Goal: Check status: Check status

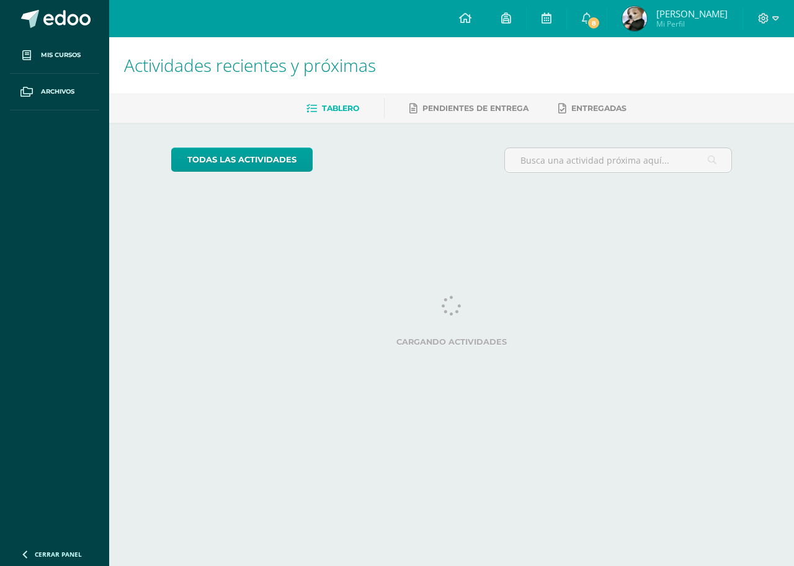
click at [587, 19] on span "8" at bounding box center [594, 23] width 14 height 14
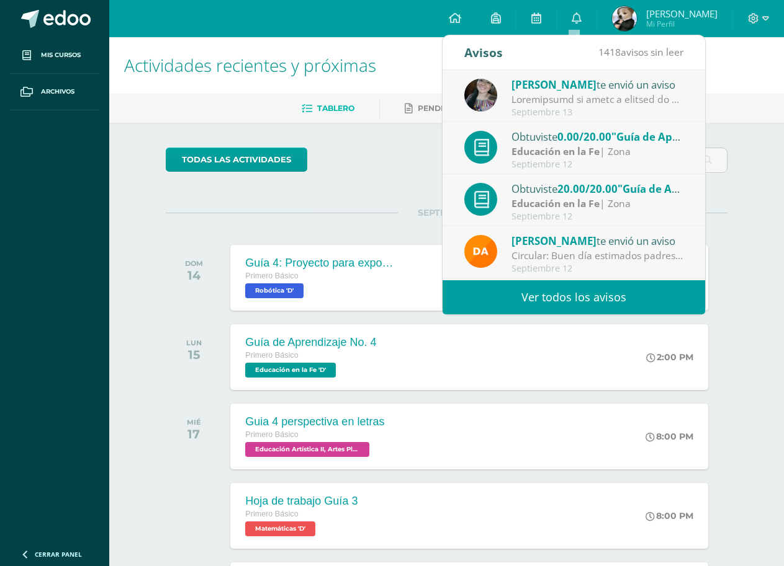
click at [561, 141] on span "0.00/20.00" at bounding box center [584, 137] width 54 height 14
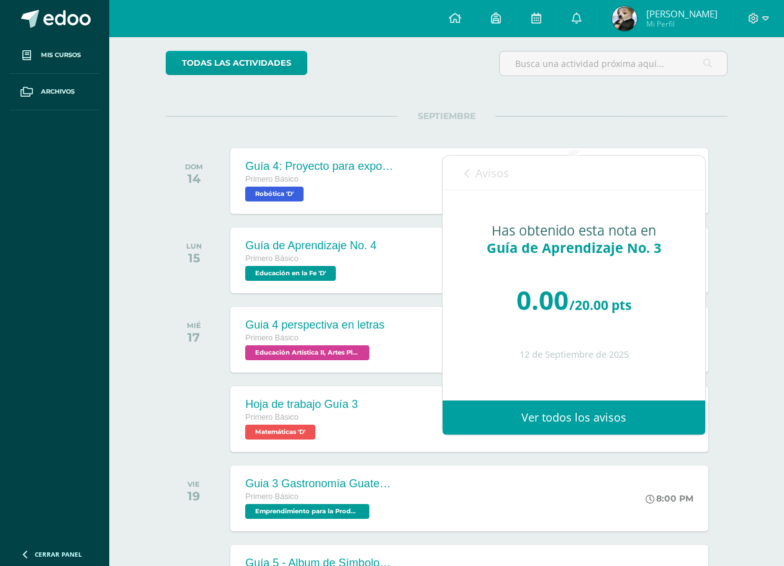
scroll to position [96, 0]
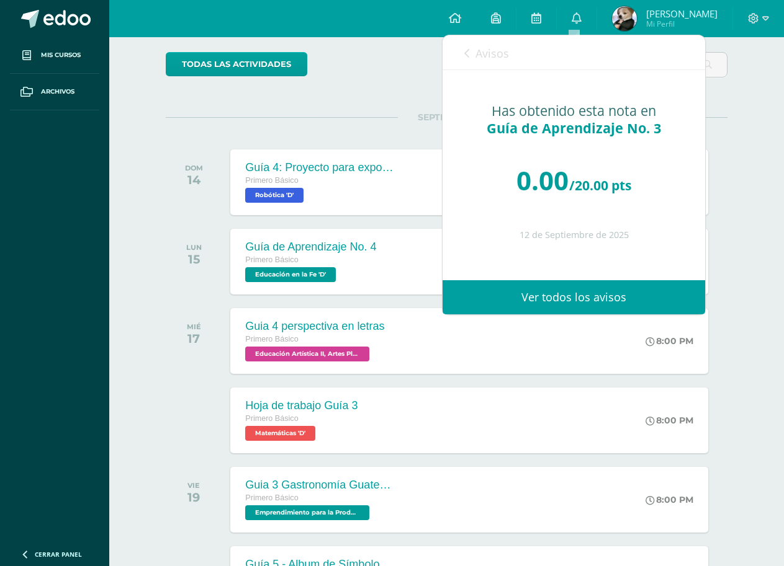
click at [478, 67] on link "Avisos" at bounding box center [486, 52] width 45 height 35
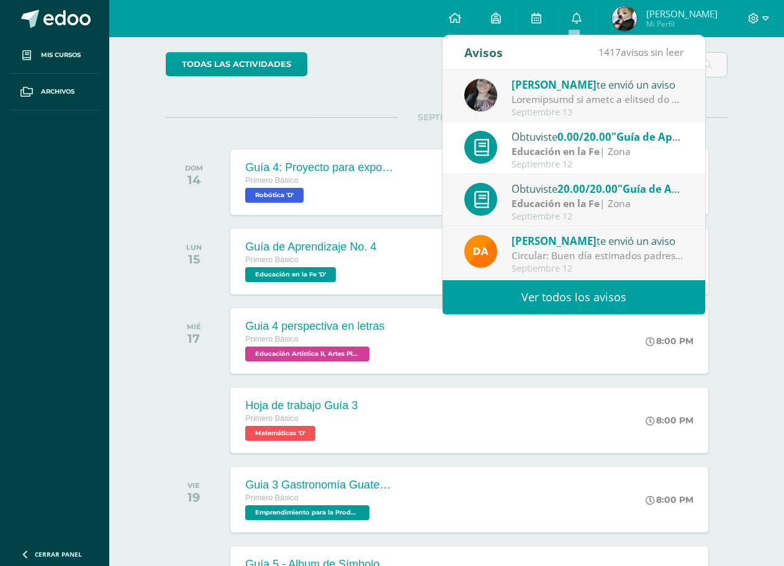
click at [594, 198] on strong "Educación en la Fe" at bounding box center [555, 204] width 88 height 14
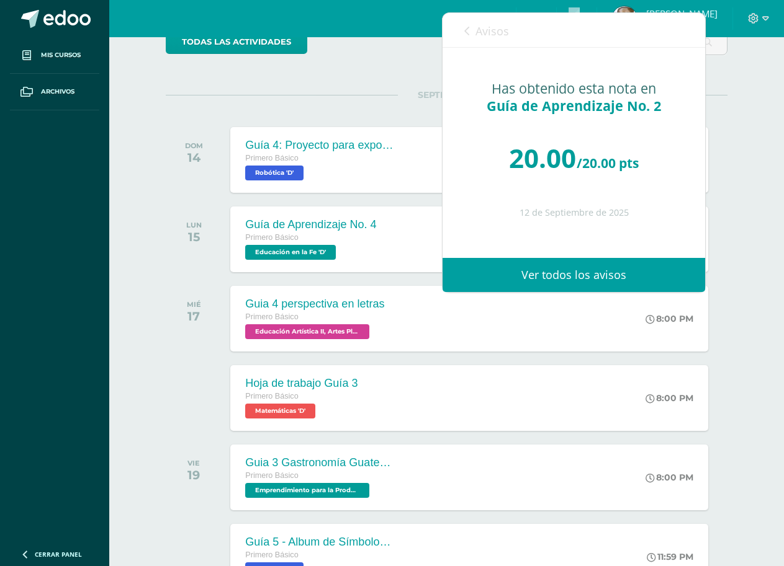
scroll to position [158, 0]
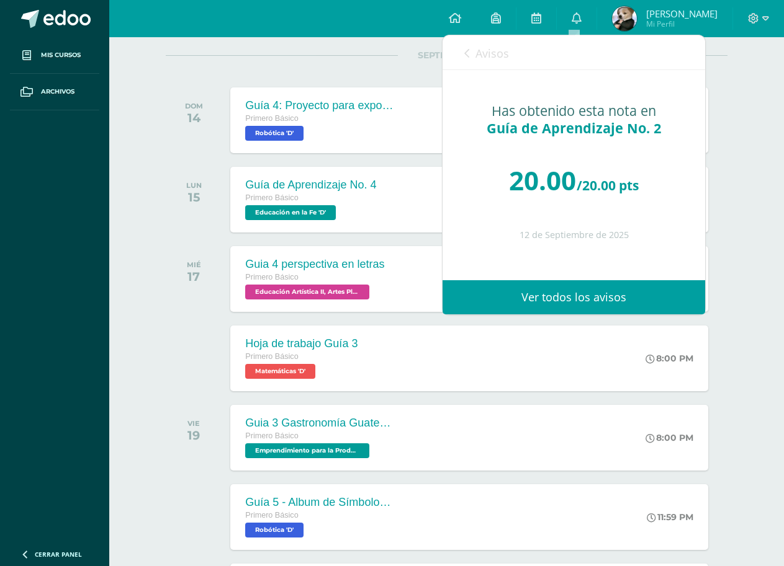
click at [480, 53] on span "Avisos" at bounding box center [492, 53] width 34 height 15
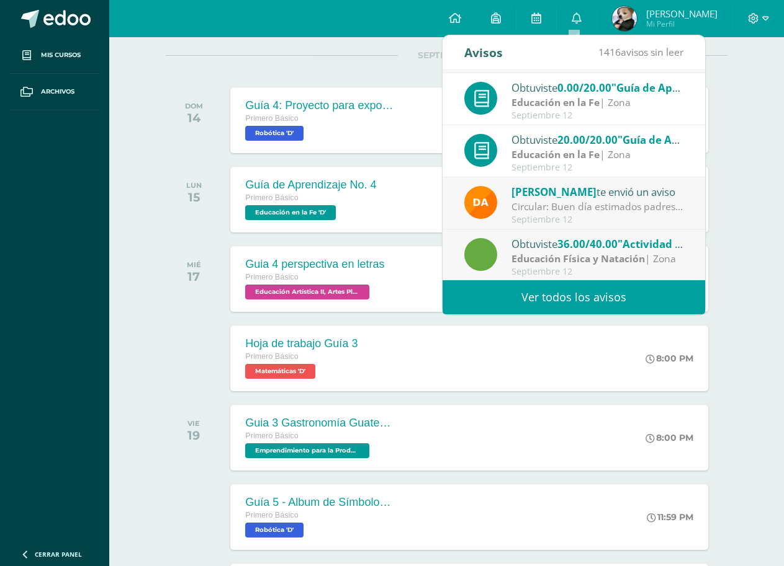
scroll to position [124, 0]
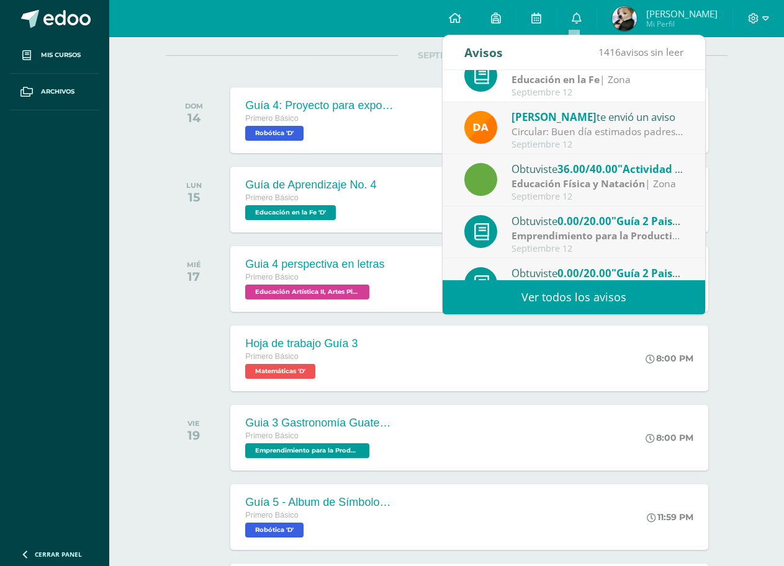
click at [619, 224] on span ""Guía 2 Paisaje"" at bounding box center [651, 221] width 81 height 14
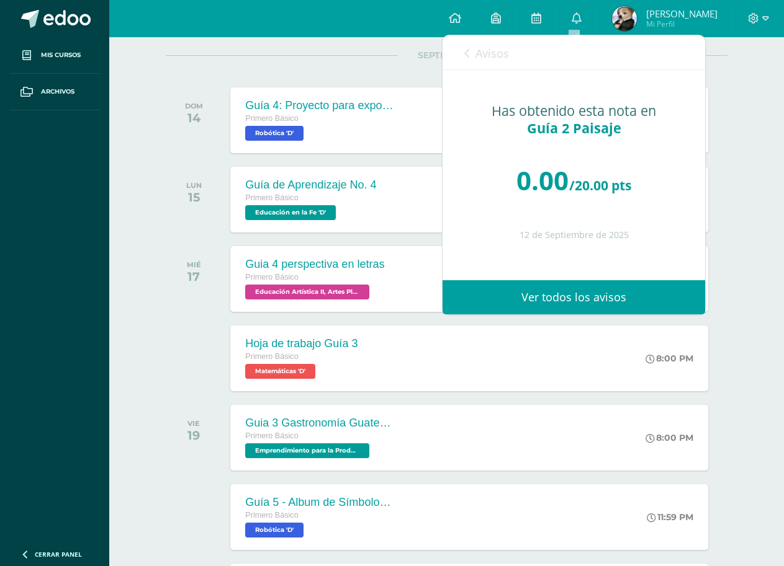
click at [477, 67] on link "Avisos" at bounding box center [486, 52] width 45 height 35
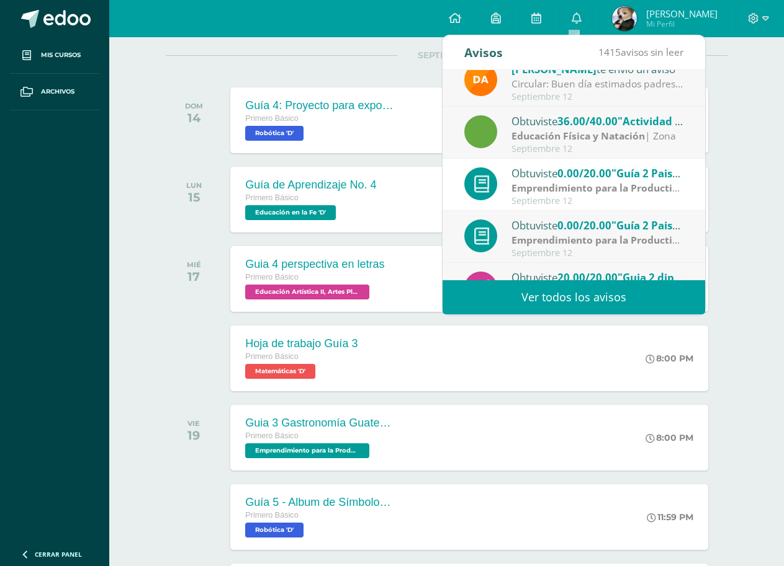
scroll to position [186, 0]
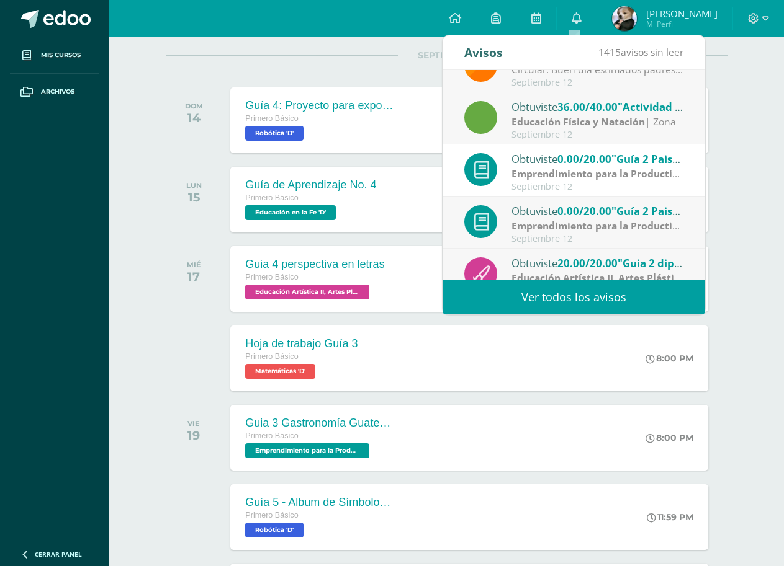
click at [593, 216] on span "0.00/20.00" at bounding box center [584, 211] width 54 height 14
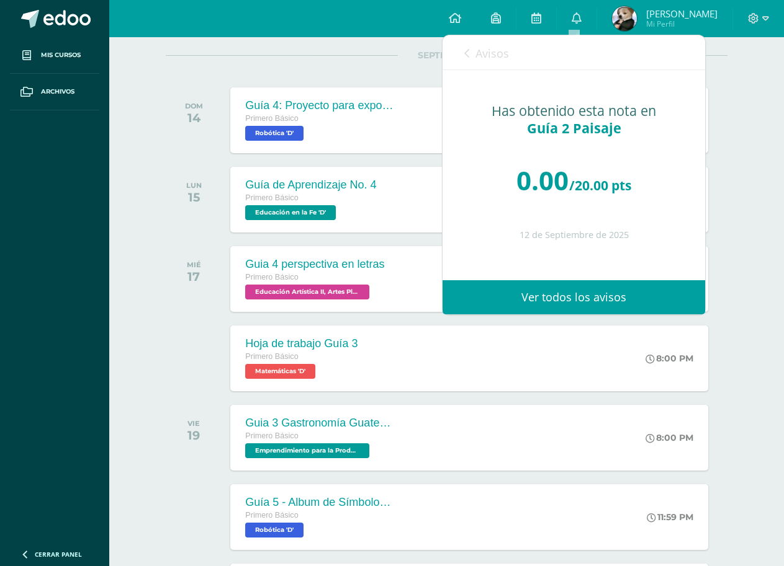
click at [483, 42] on link "Avisos" at bounding box center [486, 52] width 45 height 35
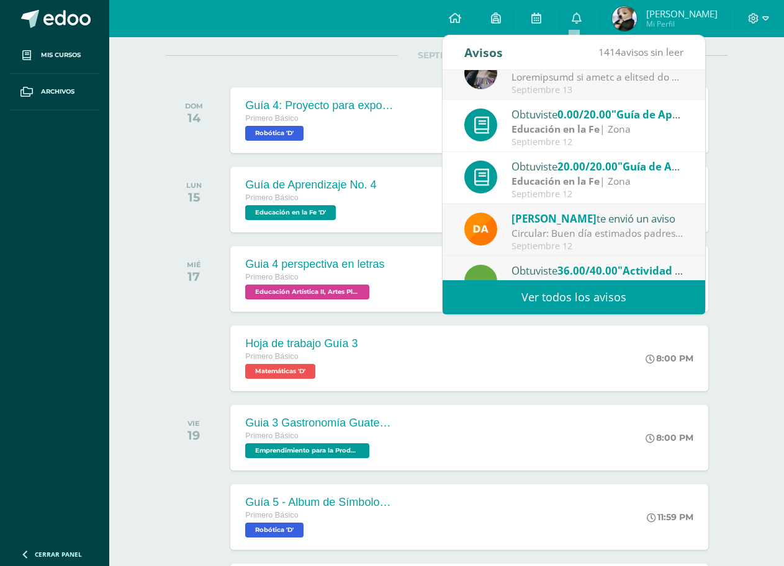
scroll to position [0, 0]
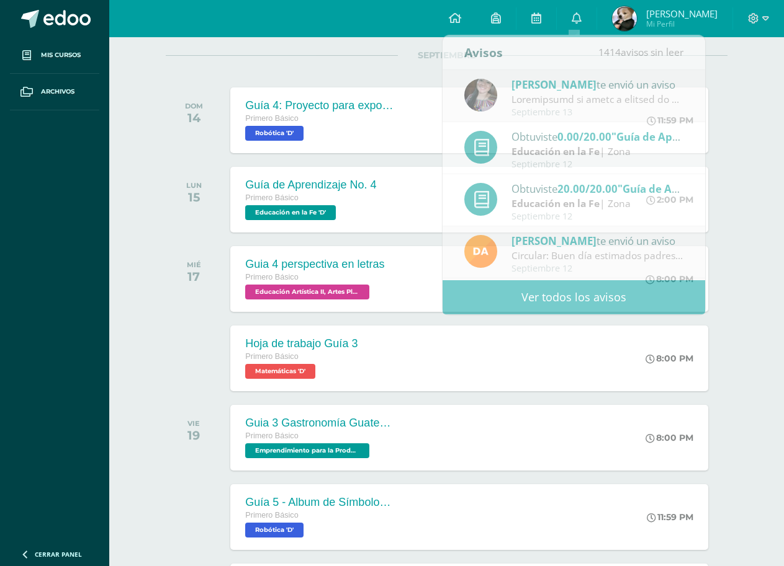
click at [613, 24] on img at bounding box center [624, 18] width 25 height 25
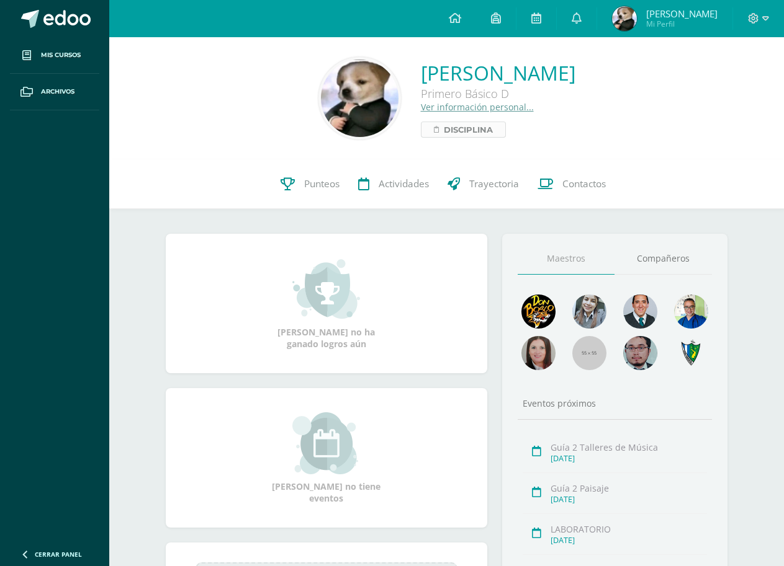
click at [444, 127] on span "Disciplina" at bounding box center [468, 129] width 49 height 15
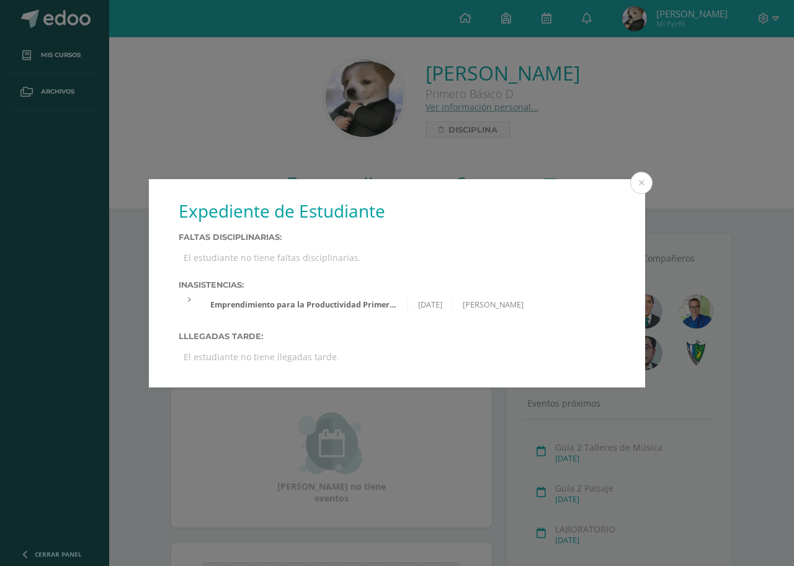
click at [658, 179] on div "Expediente de Estudiante Faltas Disciplinarias: El estudiante no tiene faltas d…" at bounding box center [397, 283] width 784 height 208
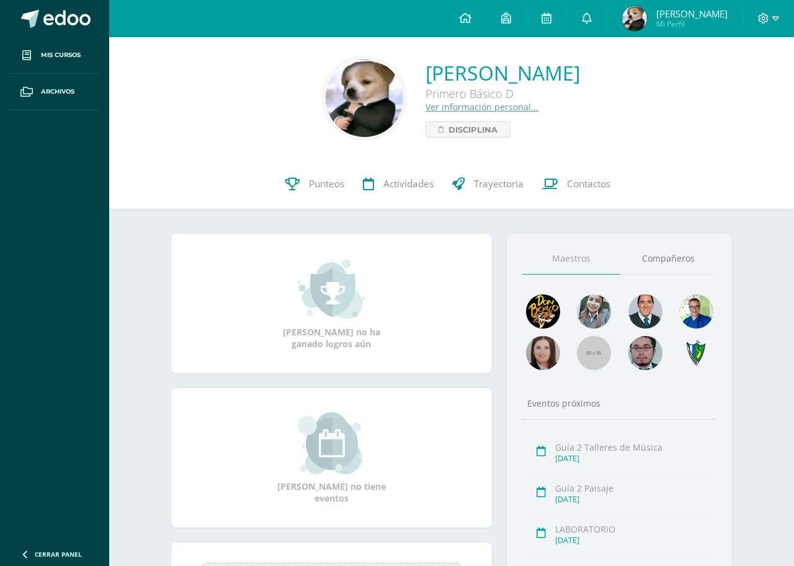
drag, startPoint x: 654, startPoint y: 179, endPoint x: 511, endPoint y: 188, distance: 143.0
click at [653, 179] on div "Expediente de Estudiante Faltas Disciplinarias: El estudiante no tiene faltas d…" at bounding box center [397, 283] width 784 height 208
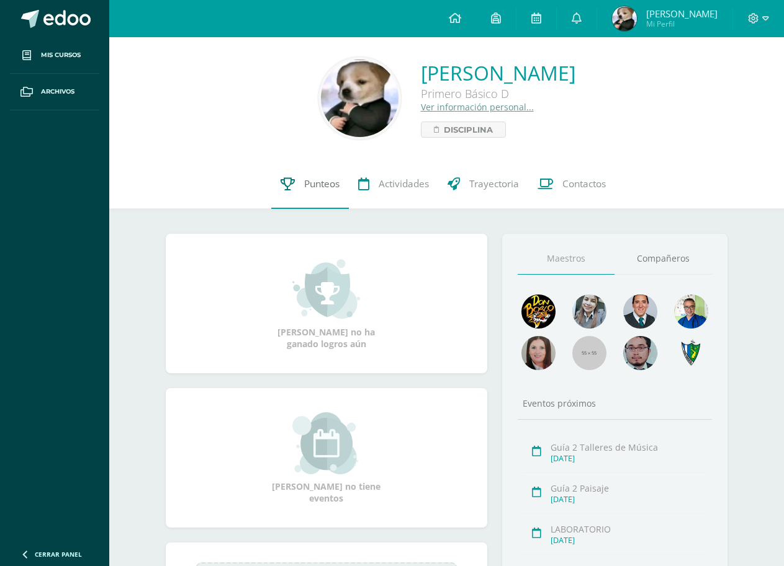
click at [316, 177] on link "Punteos" at bounding box center [310, 184] width 78 height 50
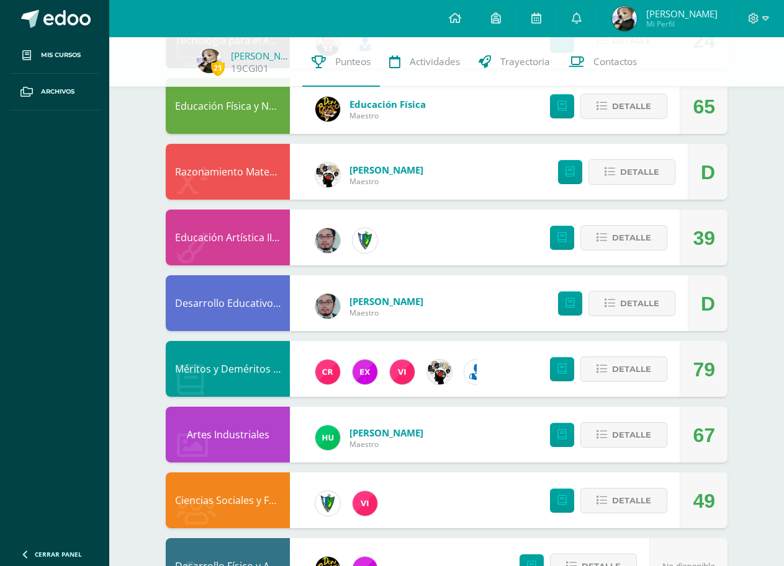
scroll to position [744, 0]
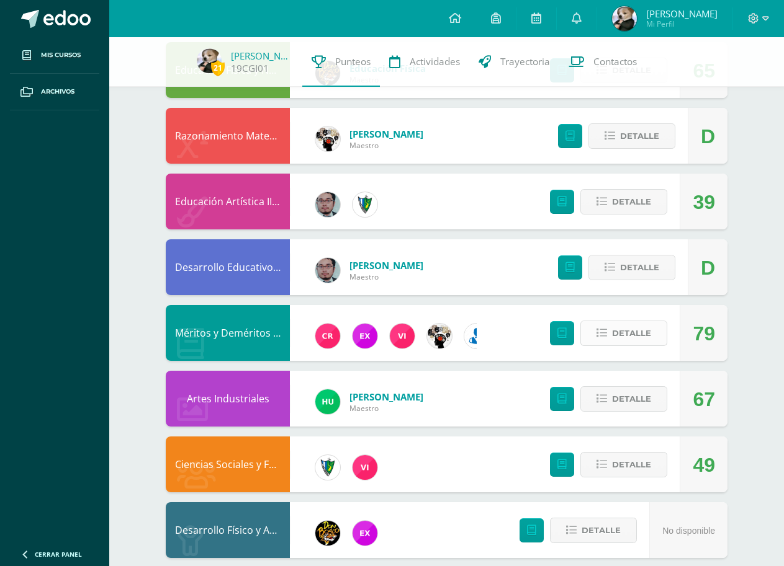
click at [642, 341] on span "Detalle" at bounding box center [631, 333] width 39 height 23
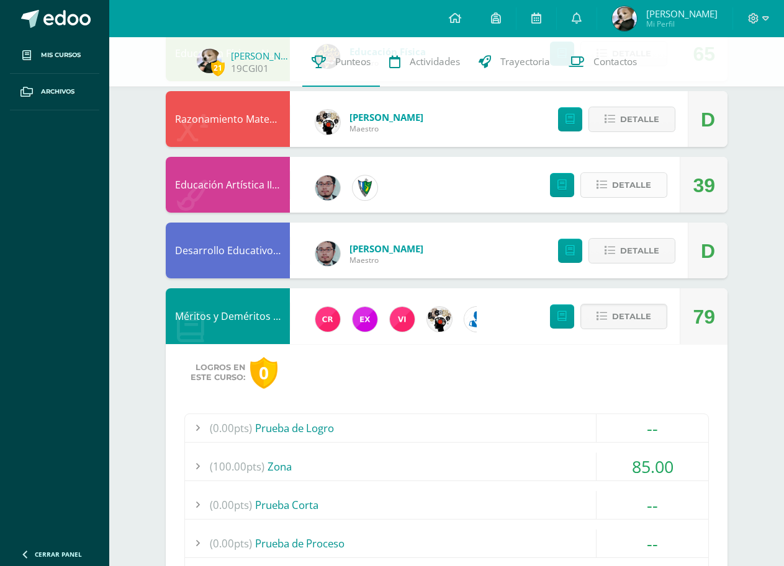
click at [617, 179] on span "Detalle" at bounding box center [631, 185] width 39 height 23
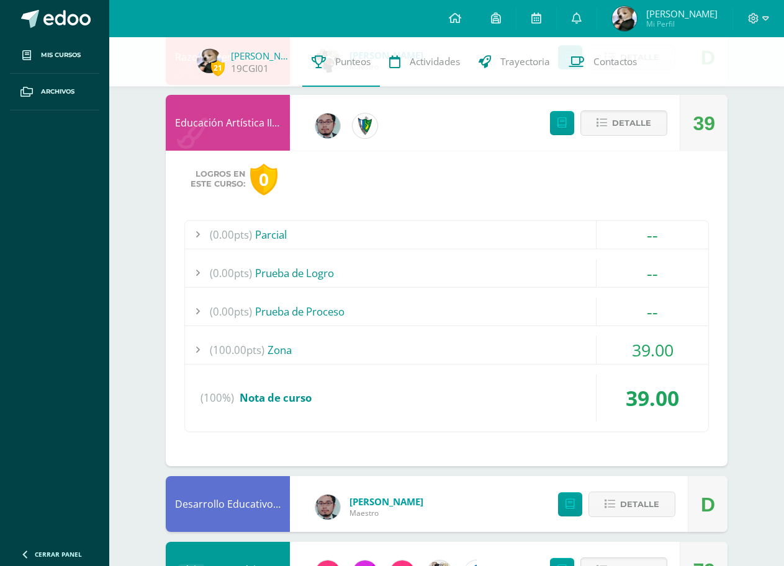
click at [306, 320] on div "(0.00pts) Prueba de Proceso" at bounding box center [446, 312] width 523 height 28
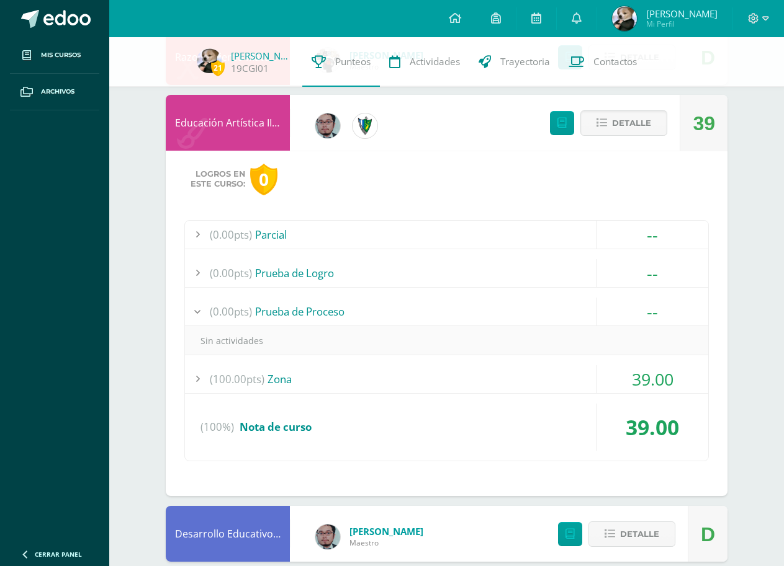
click at [315, 385] on div "(100.00pts) Zona" at bounding box center [446, 379] width 523 height 28
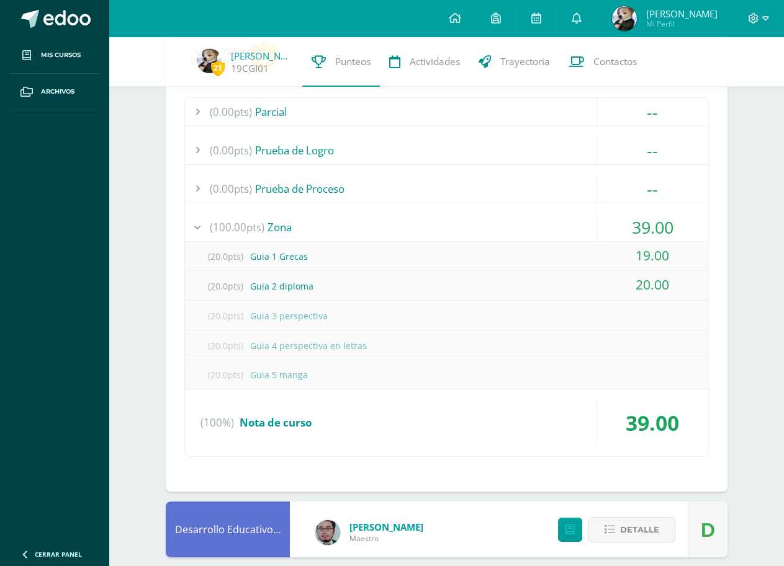
scroll to position [947, 0]
click at [455, 23] on icon at bounding box center [455, 17] width 12 height 11
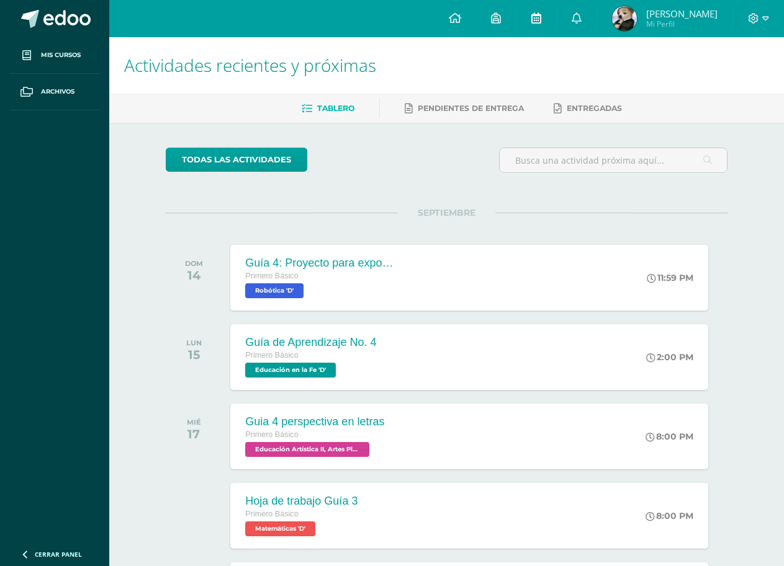
click at [553, 12] on link at bounding box center [536, 18] width 40 height 37
click at [571, 17] on icon at bounding box center [576, 17] width 10 height 11
